Goal: Task Accomplishment & Management: Manage account settings

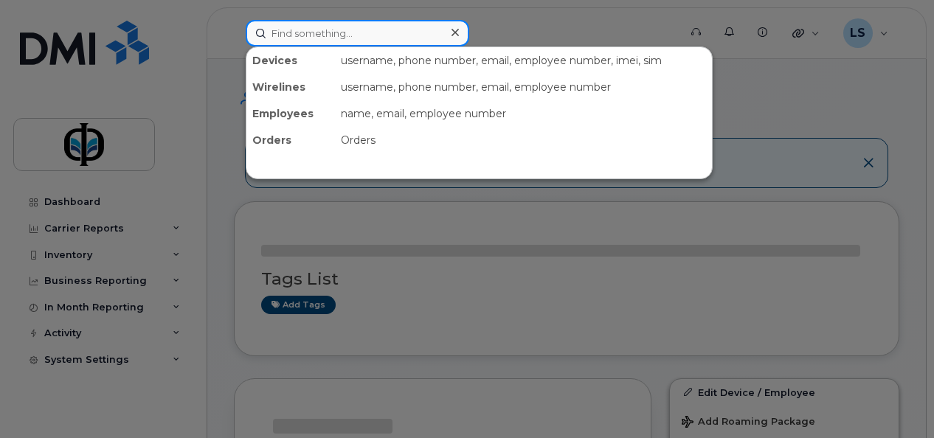
click at [341, 30] on input at bounding box center [358, 33] width 224 height 27
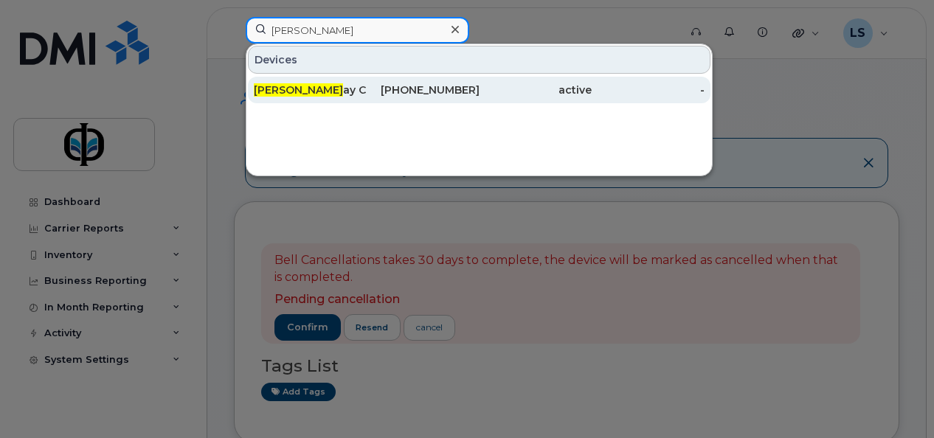
type input "kubil"
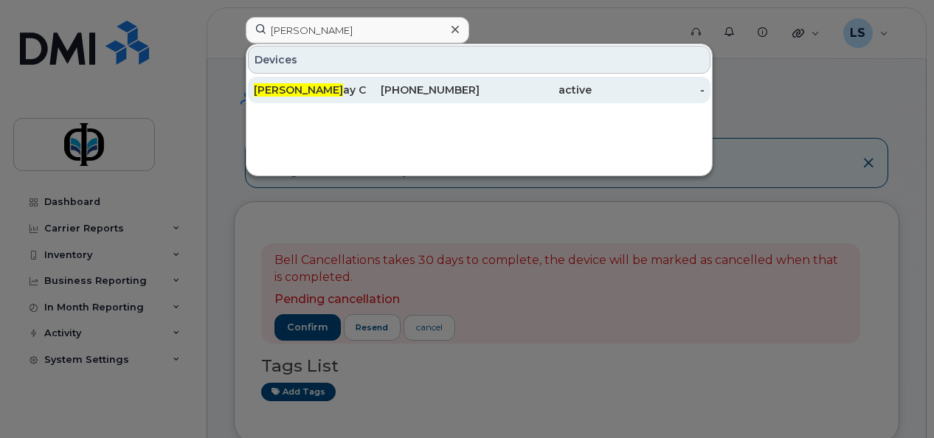
click at [367, 81] on div "Kubil ay Ceylan" at bounding box center [423, 90] width 113 height 27
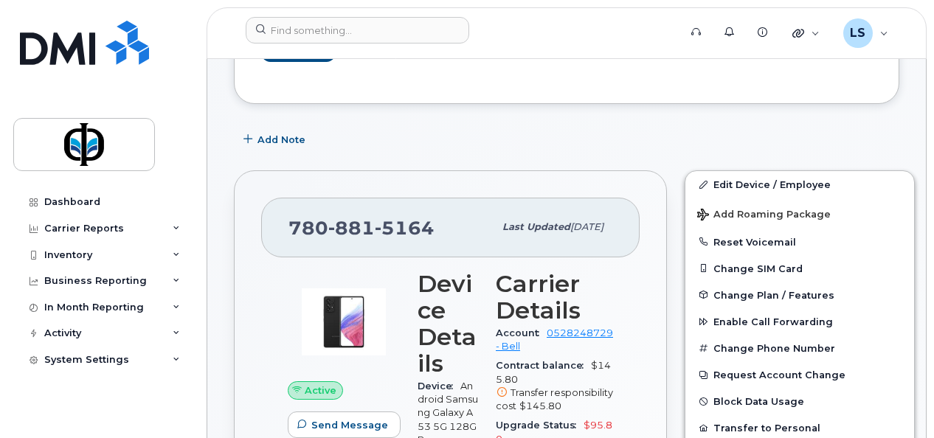
scroll to position [226, 0]
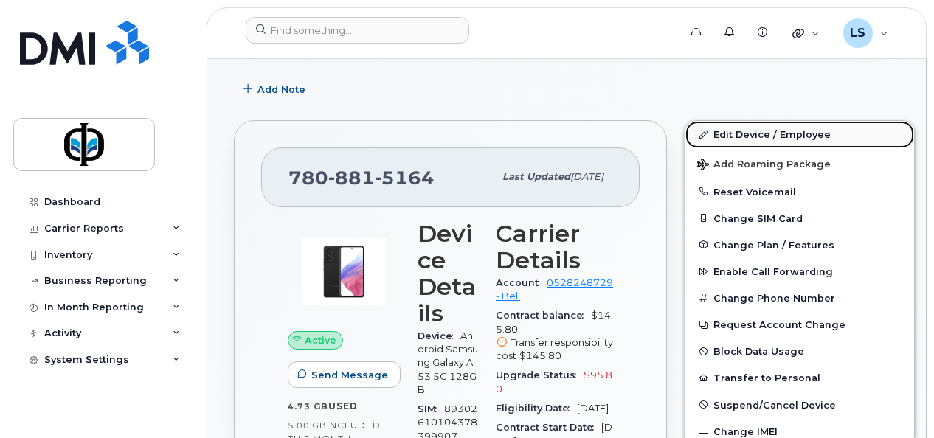
click at [743, 133] on link "Edit Device / Employee" at bounding box center [800, 134] width 229 height 27
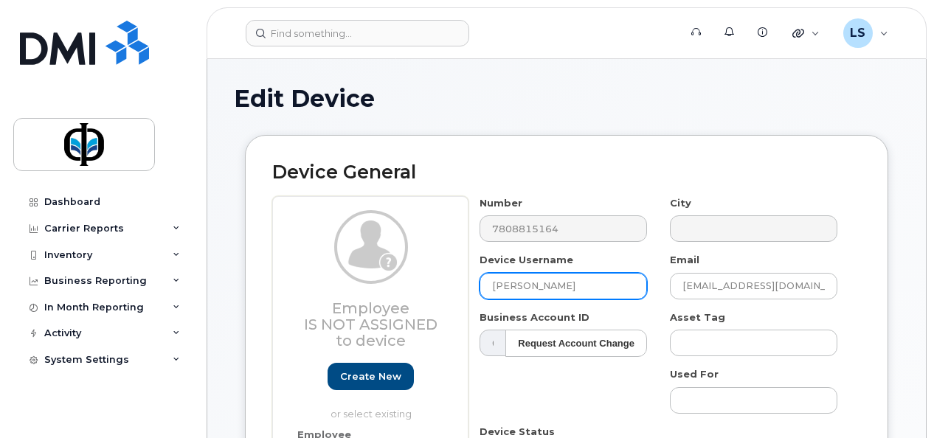
click at [582, 287] on input "[PERSON_NAME]" at bounding box center [564, 286] width 168 height 27
click at [582, 287] on input "Kubilay Ceylan" at bounding box center [564, 286] width 168 height 27
type input "FM Spare"
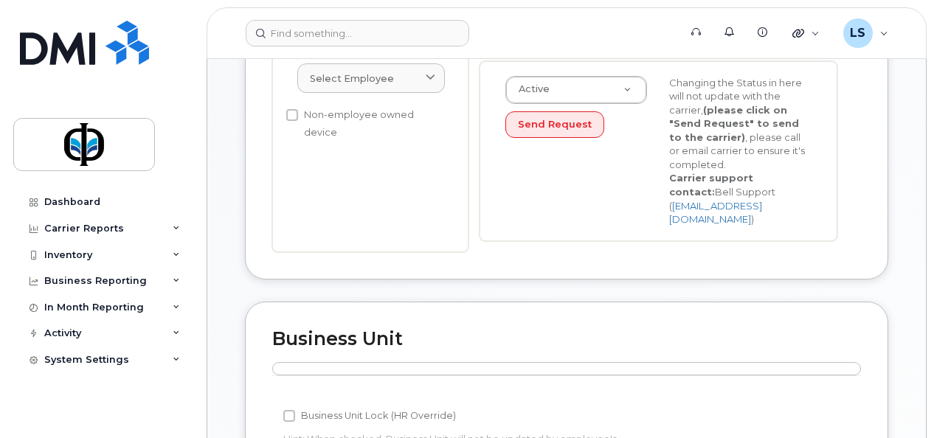
scroll to position [767, 0]
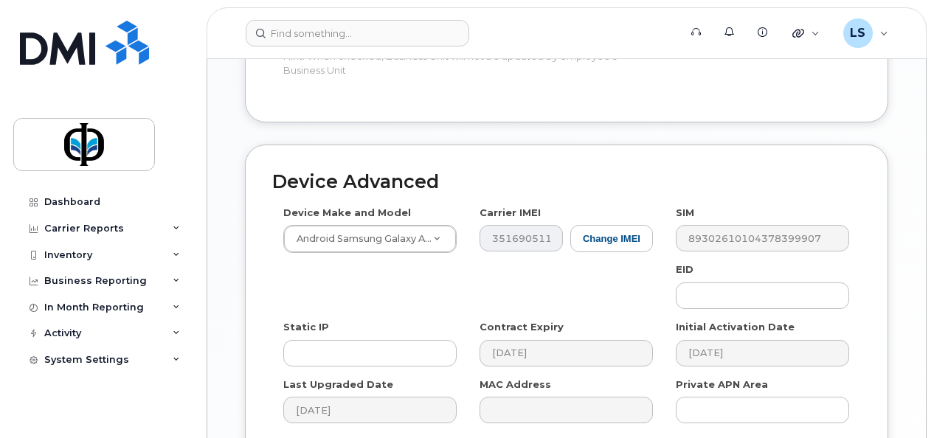
drag, startPoint x: 933, startPoint y: 419, endPoint x: 934, endPoint y: 385, distance: 34.0
drag, startPoint x: 934, startPoint y: 385, endPoint x: 930, endPoint y: 437, distance: 51.8
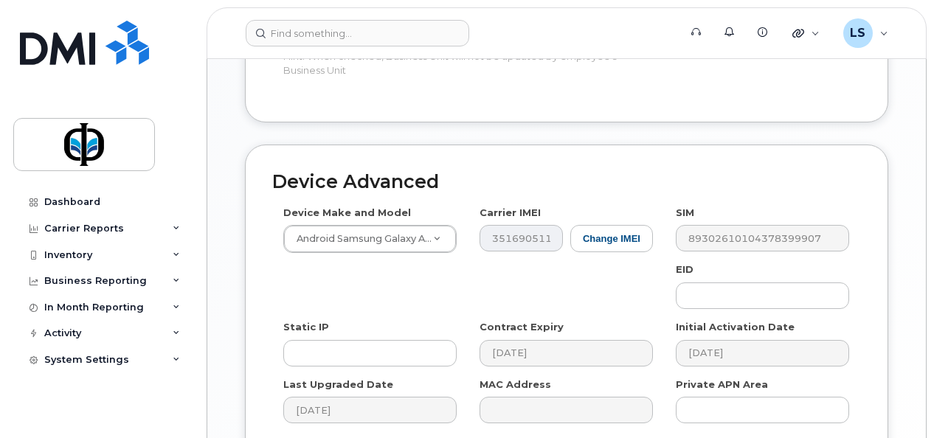
scroll to position [896, 0]
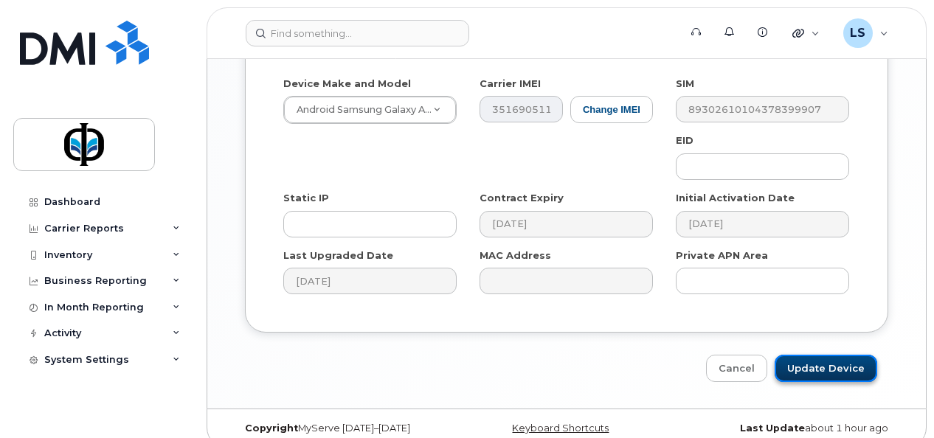
click at [848, 359] on input "Update Device" at bounding box center [826, 368] width 103 height 27
type input "Saving..."
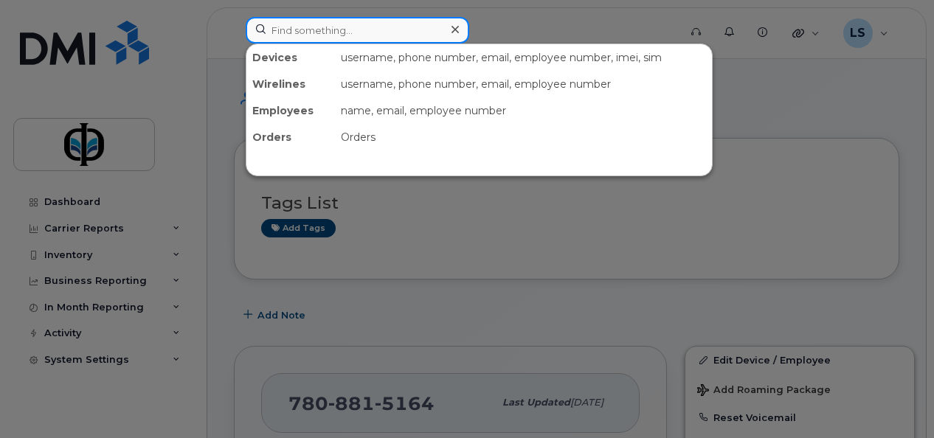
click at [362, 35] on input at bounding box center [358, 30] width 224 height 27
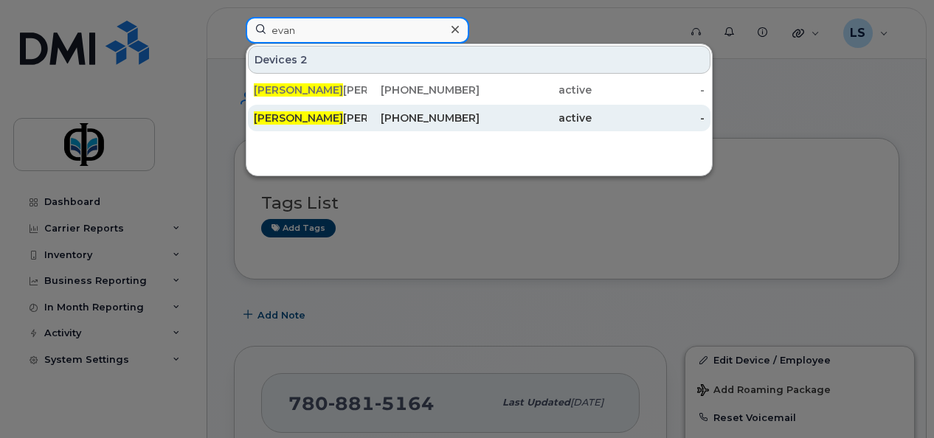
type input "evan"
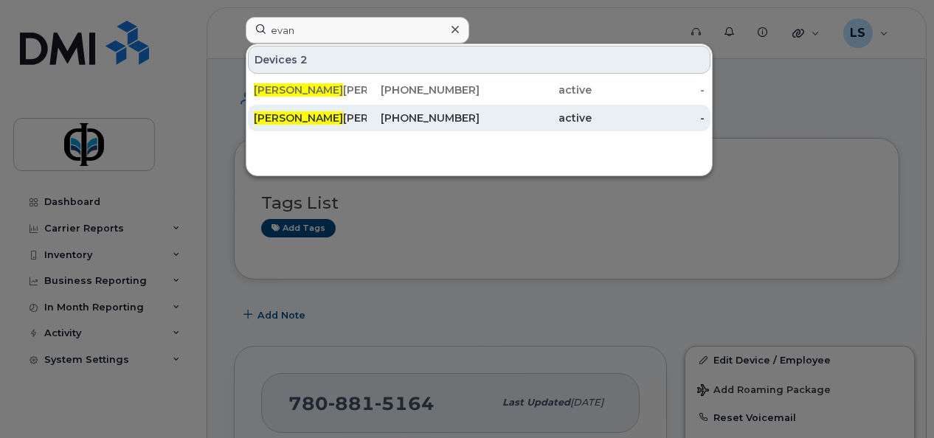
click at [381, 121] on div "587-919-7953" at bounding box center [423, 118] width 113 height 15
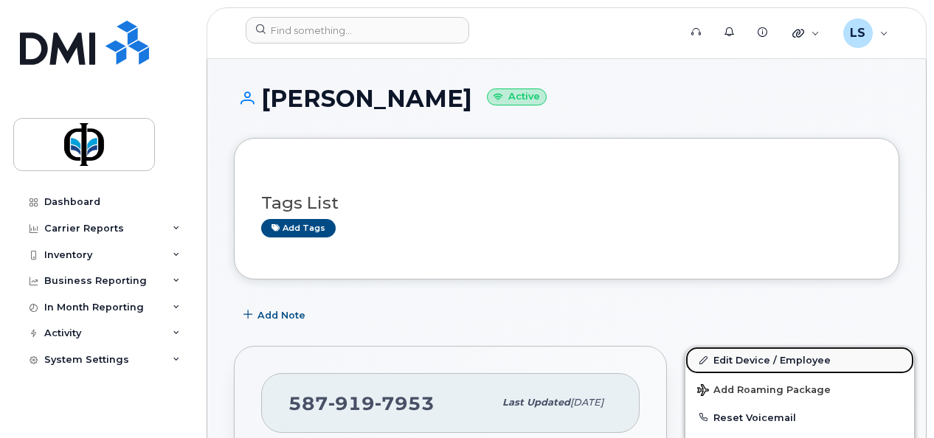
click at [772, 356] on link "Edit Device / Employee" at bounding box center [800, 360] width 229 height 27
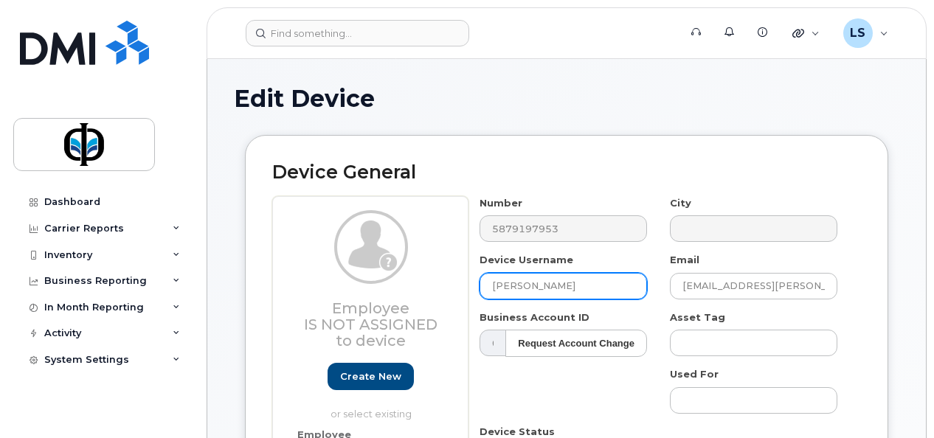
click at [553, 286] on input "[PERSON_NAME]" at bounding box center [564, 286] width 168 height 27
click at [553, 286] on input "Evan Rimmer" at bounding box center [564, 286] width 168 height 27
type input "FM Spare"
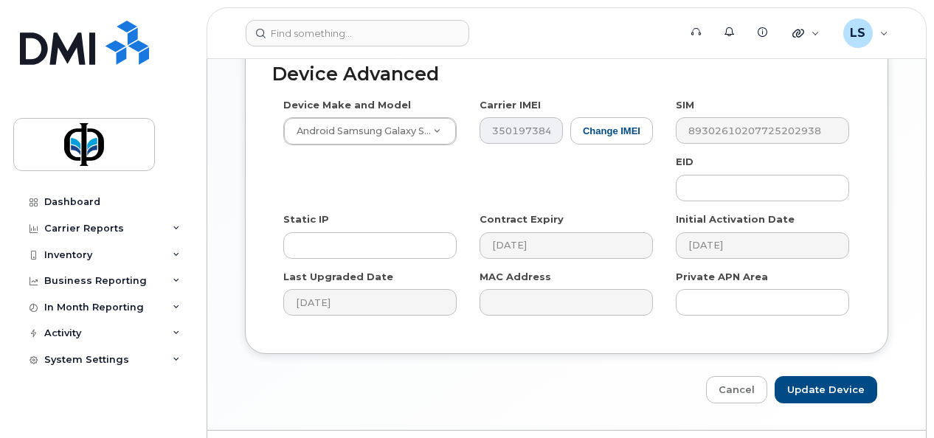
scroll to position [896, 0]
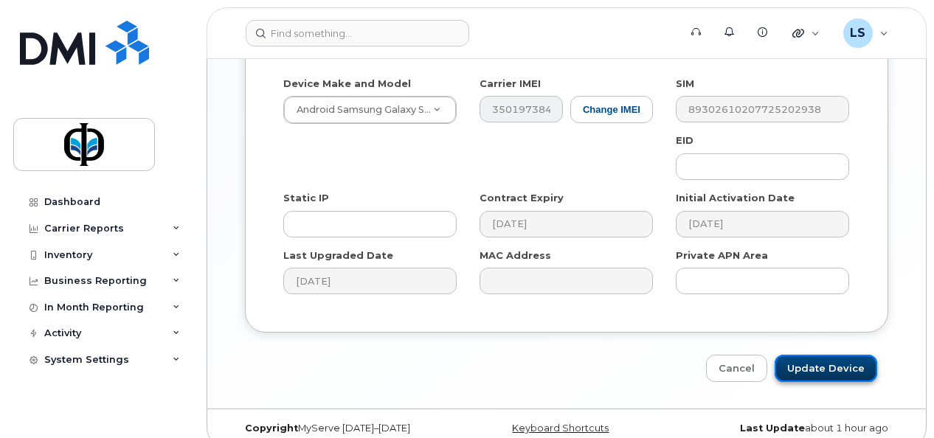
click at [838, 355] on input "Update Device" at bounding box center [826, 368] width 103 height 27
type input "Saving..."
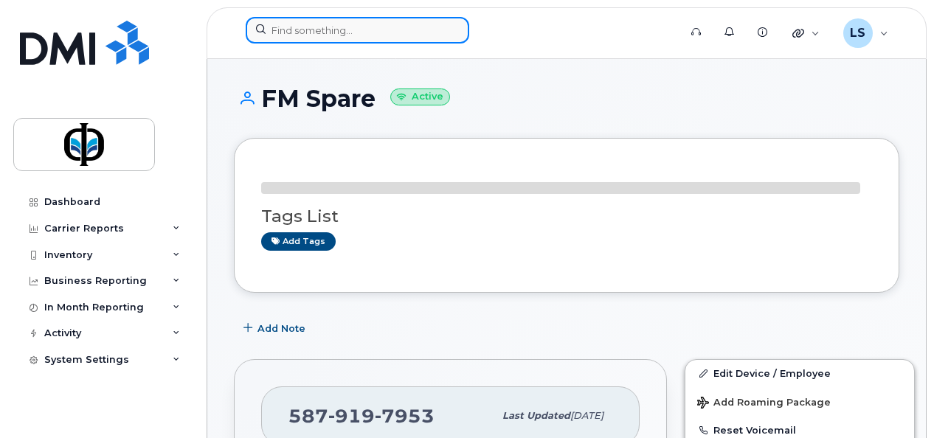
click at [323, 28] on input at bounding box center [358, 30] width 224 height 27
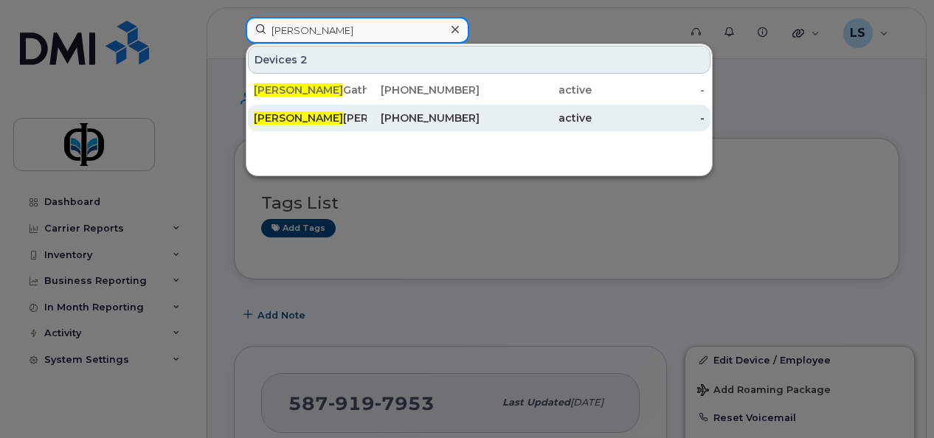
type input "[PERSON_NAME]"
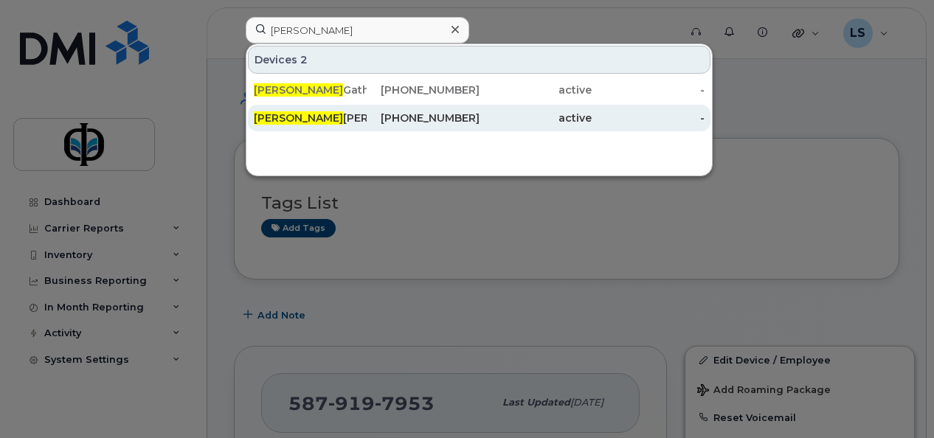
click at [309, 118] on div "[PERSON_NAME]" at bounding box center [310, 118] width 113 height 15
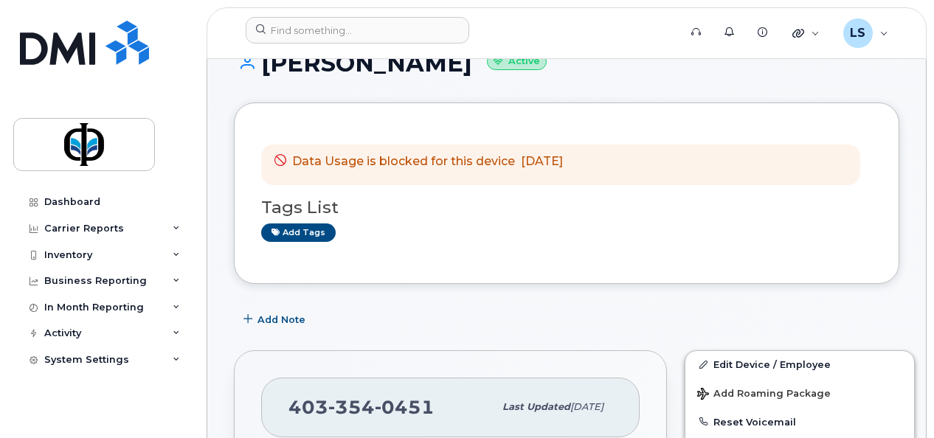
scroll to position [49, 0]
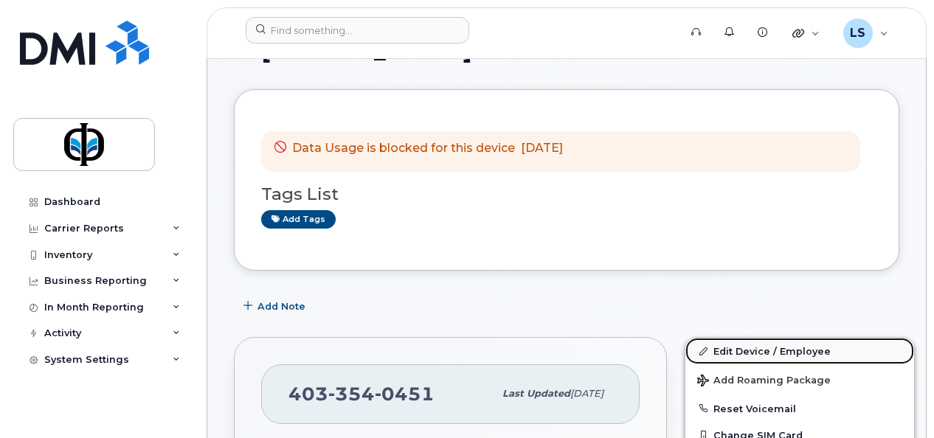
click at [734, 350] on link "Edit Device / Employee" at bounding box center [800, 351] width 229 height 27
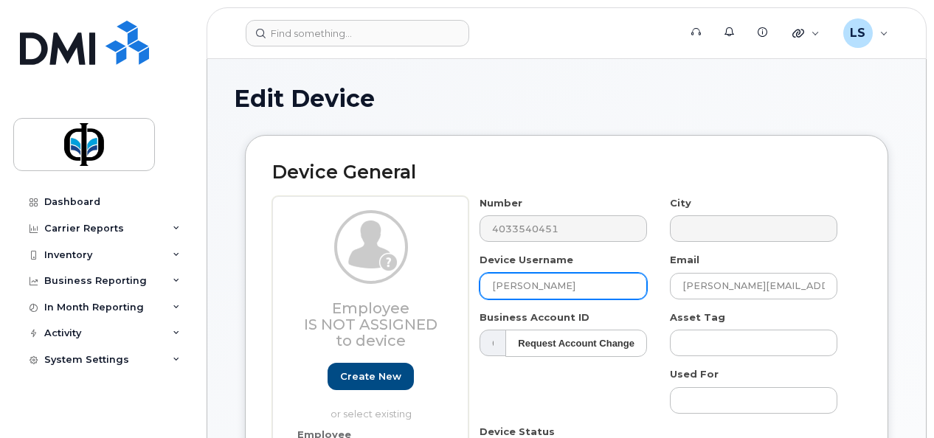
click at [611, 285] on input "Henry Karvinen" at bounding box center [564, 286] width 168 height 27
type input "Calgary Spare"
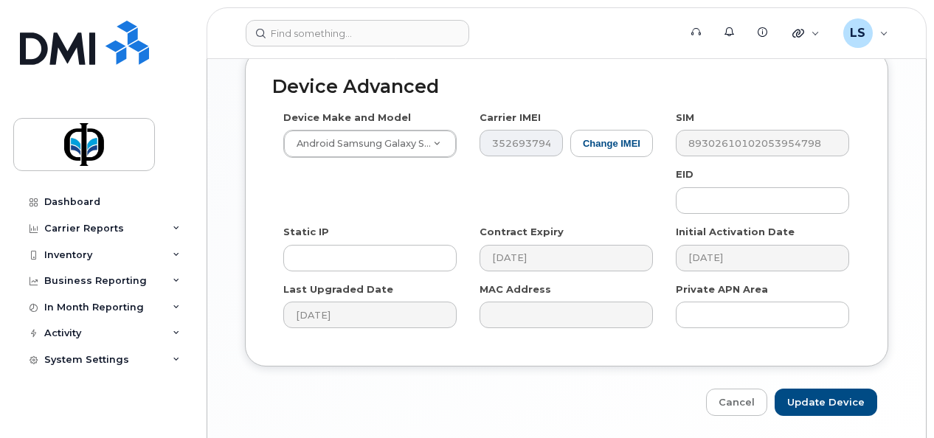
scroll to position [862, 0]
click at [821, 389] on input "Update Device" at bounding box center [826, 402] width 103 height 27
type input "Saving..."
click at [821, 389] on div "Cancel Saving..." at bounding box center [567, 402] width 644 height 27
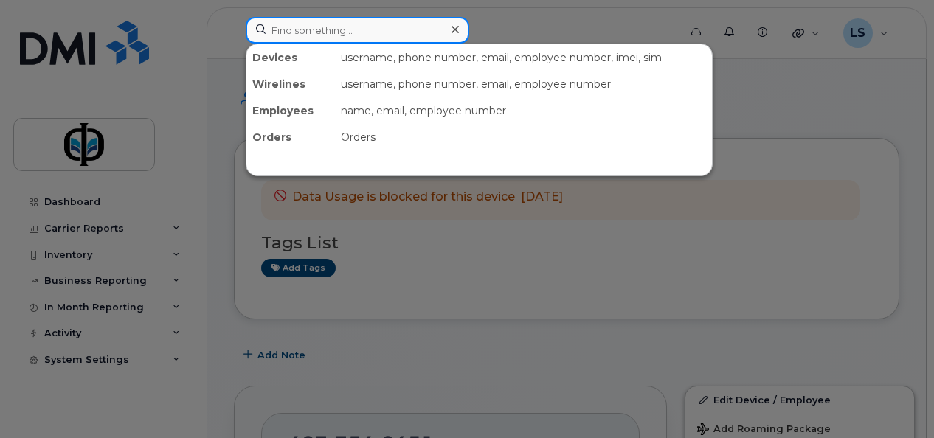
click at [413, 39] on input at bounding box center [358, 30] width 224 height 27
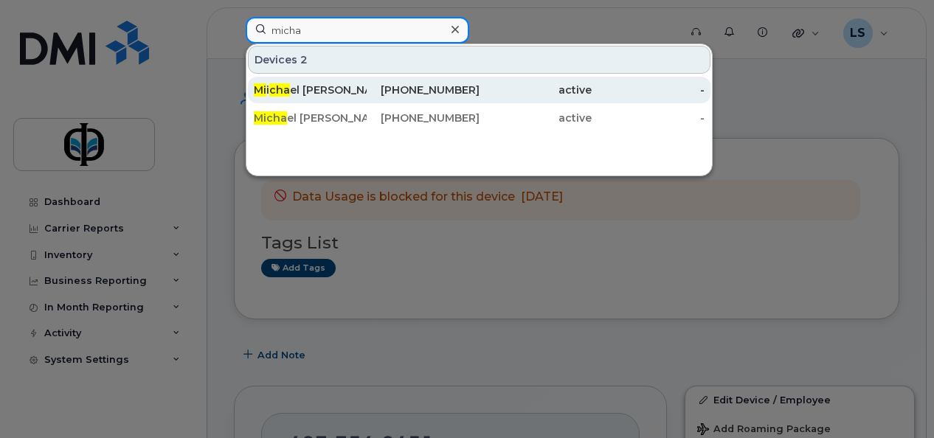
type input "micha"
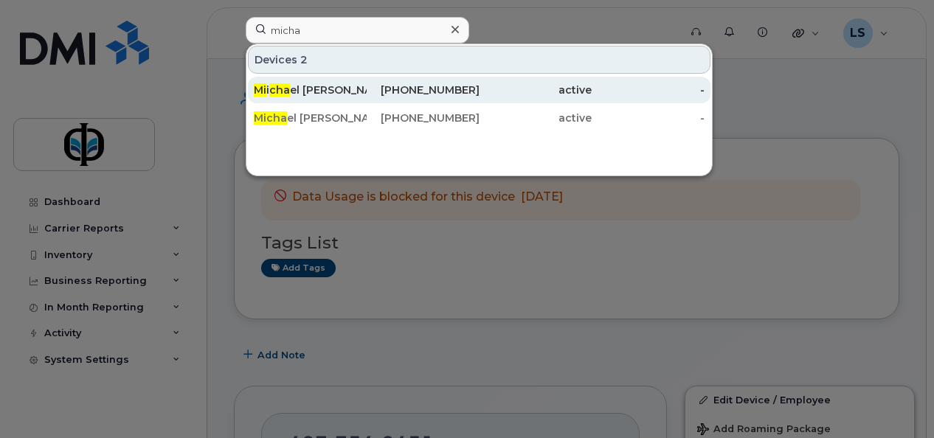
click at [425, 92] on div "780-598-7874" at bounding box center [423, 90] width 113 height 15
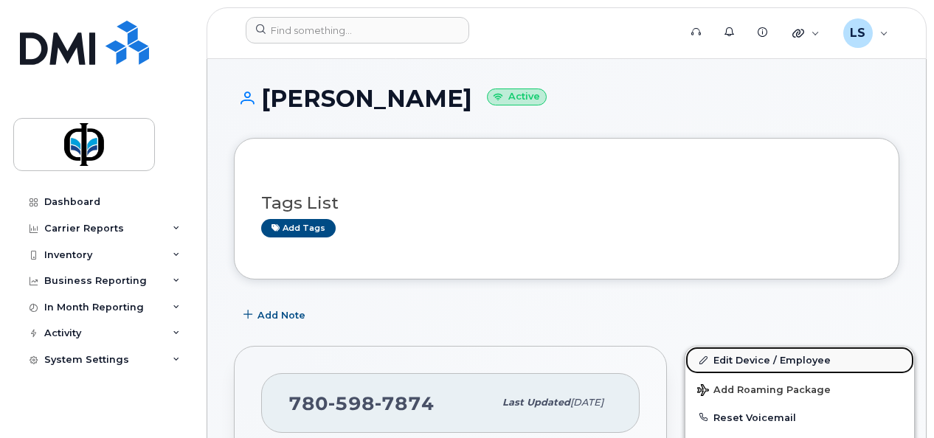
click at [745, 357] on link "Edit Device / Employee" at bounding box center [800, 360] width 229 height 27
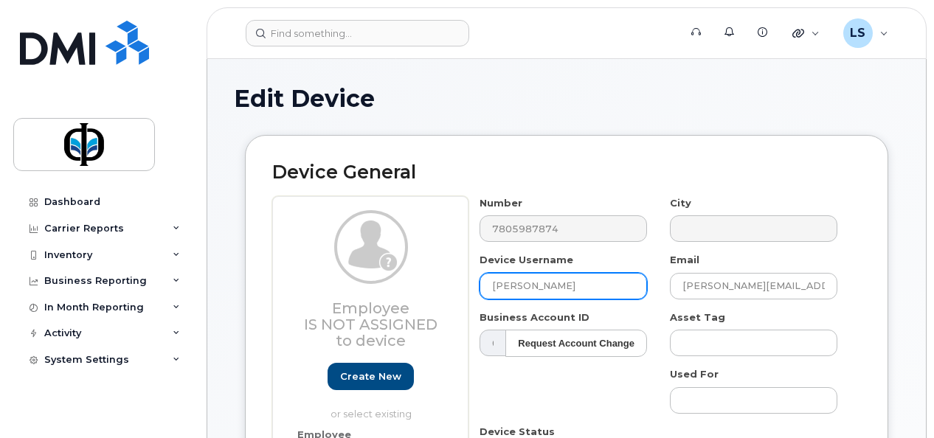
click at [576, 297] on input "Miichael Lasby" at bounding box center [564, 286] width 168 height 27
type input "FM Spare"
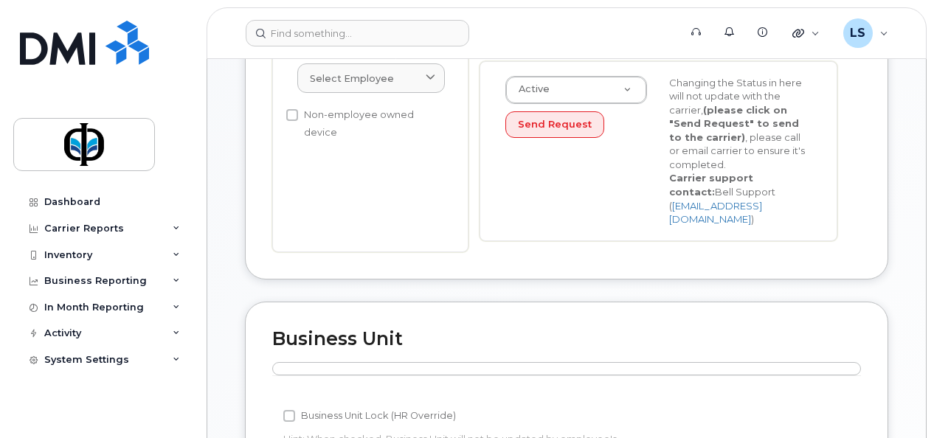
scroll to position [767, 0]
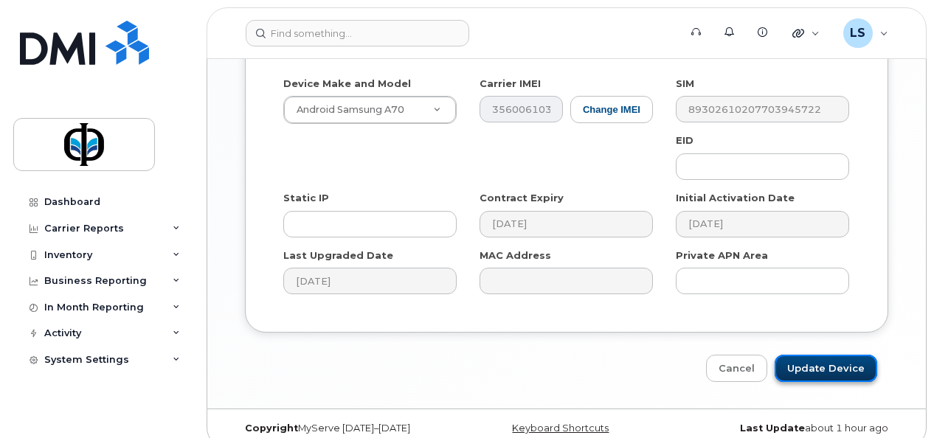
click at [815, 357] on input "Update Device" at bounding box center [826, 368] width 103 height 27
type input "Saving..."
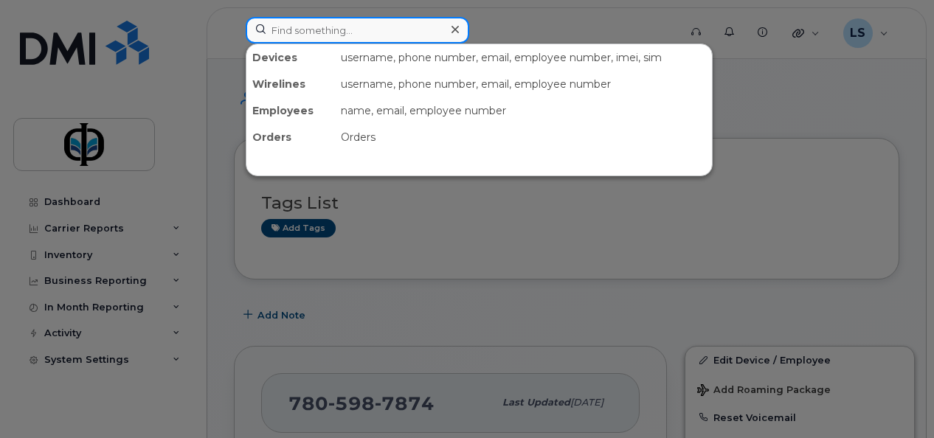
drag, startPoint x: 0, startPoint y: 0, endPoint x: 368, endPoint y: 22, distance: 368.2
click at [368, 22] on input at bounding box center [358, 30] width 224 height 27
type input "[PERSON_NAME]"
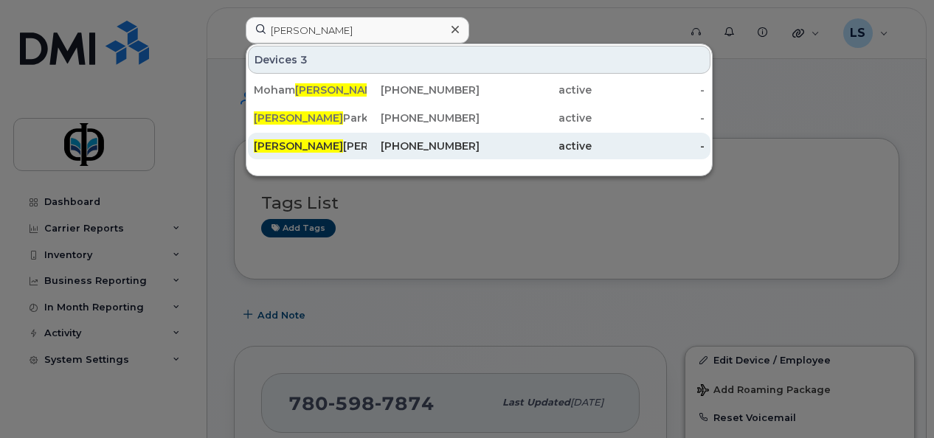
click at [531, 140] on div "active" at bounding box center [536, 146] width 113 height 15
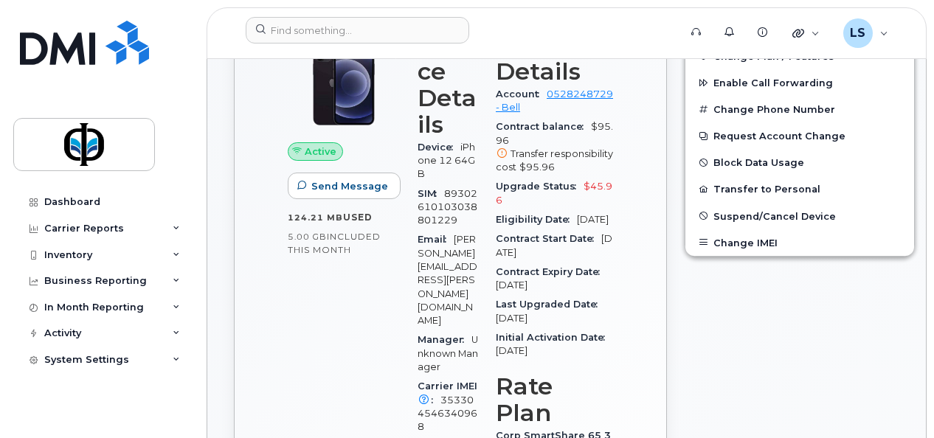
scroll to position [427, 0]
